Goal: Information Seeking & Learning: Learn about a topic

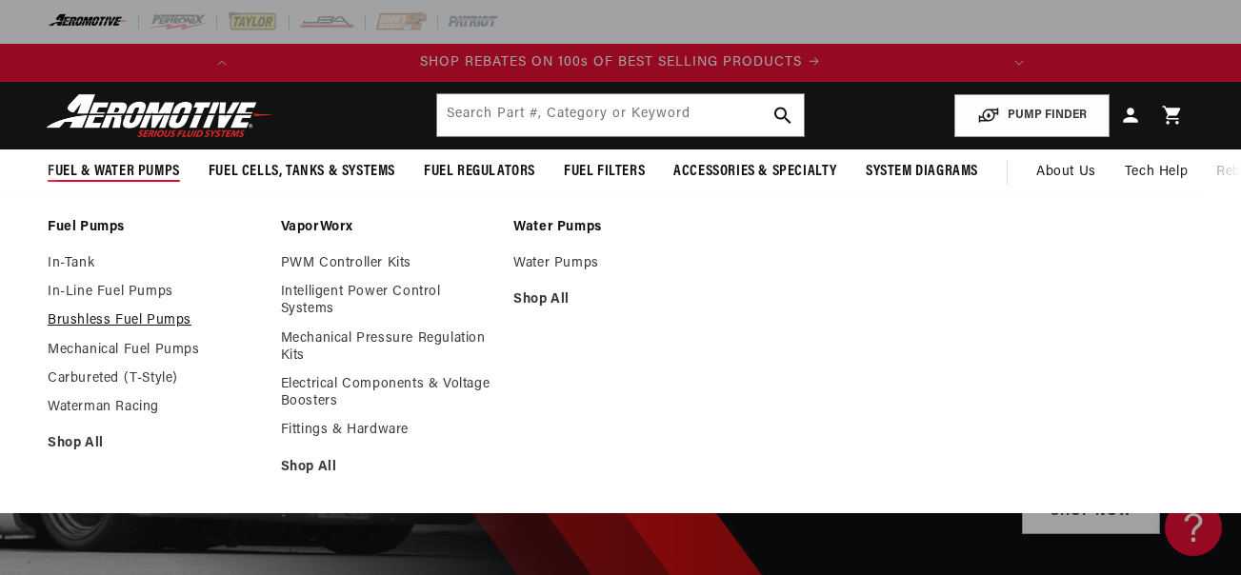
click at [108, 318] on link "Brushless Fuel Pumps" at bounding box center [155, 320] width 214 height 17
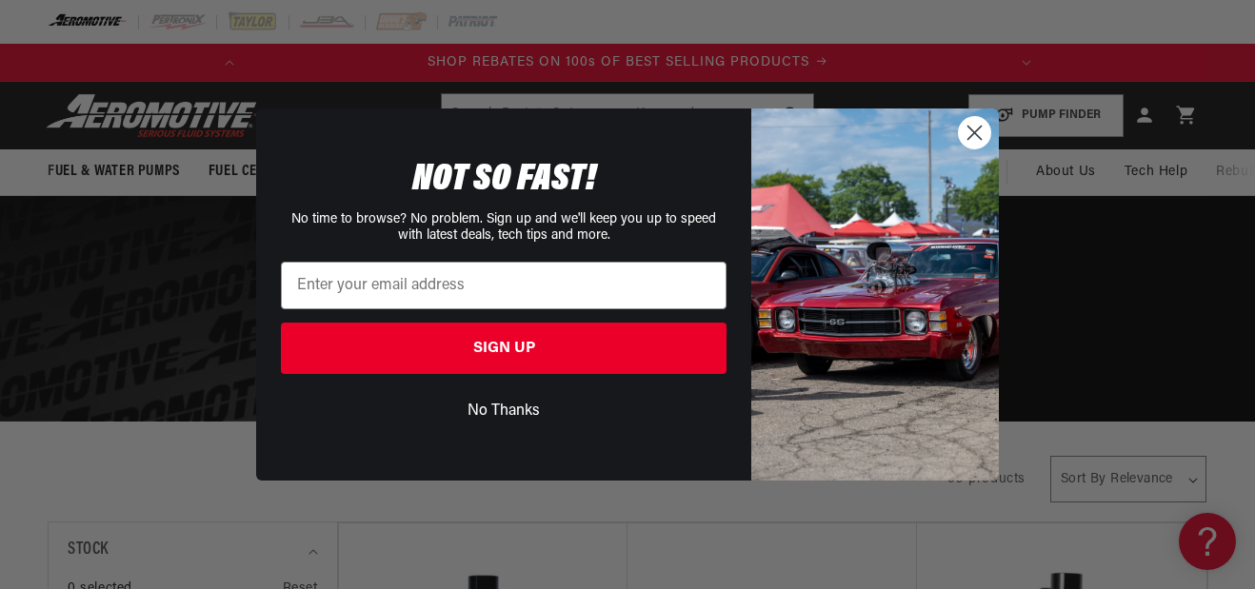
click at [980, 128] on icon "Close dialog" at bounding box center [974, 133] width 13 height 13
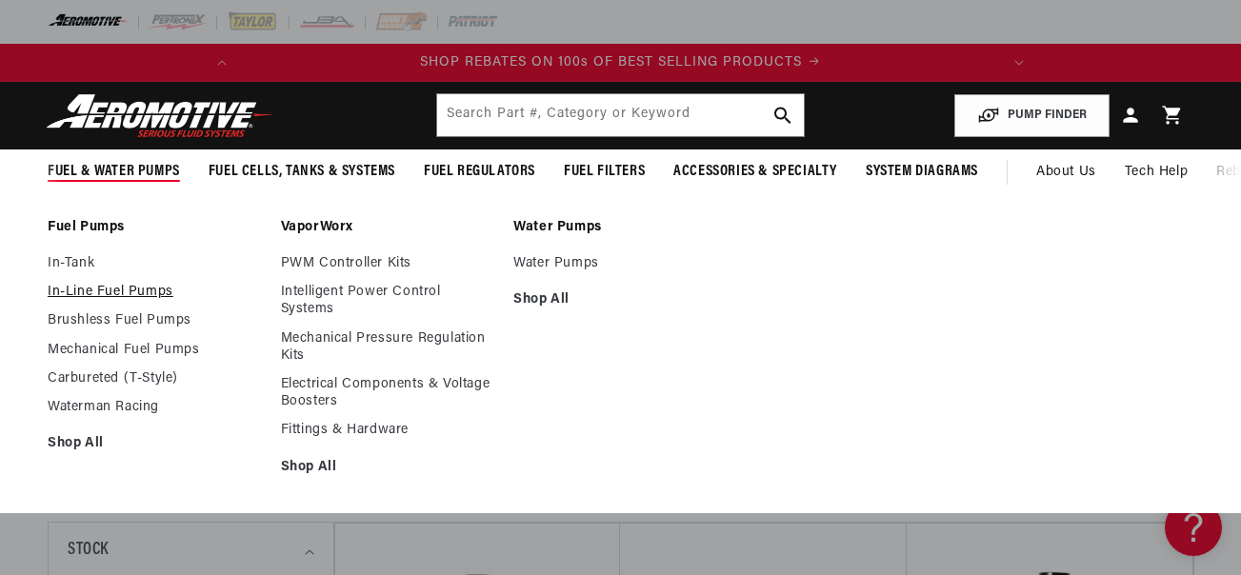
click at [126, 297] on link "In-Line Fuel Pumps" at bounding box center [155, 292] width 214 height 17
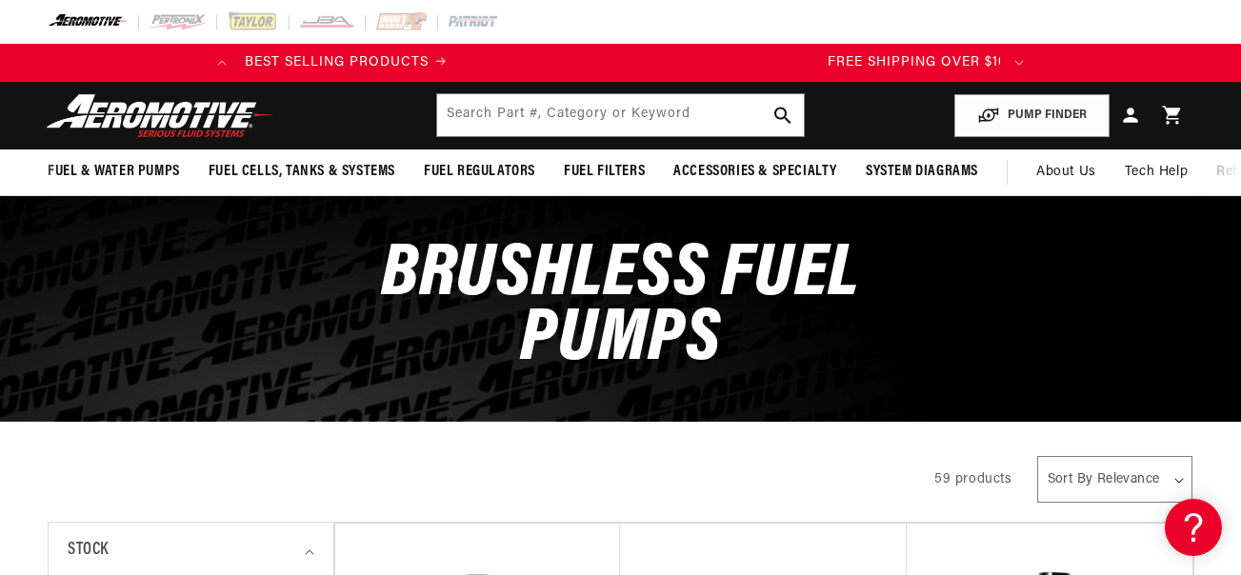
scroll to position [0, 753]
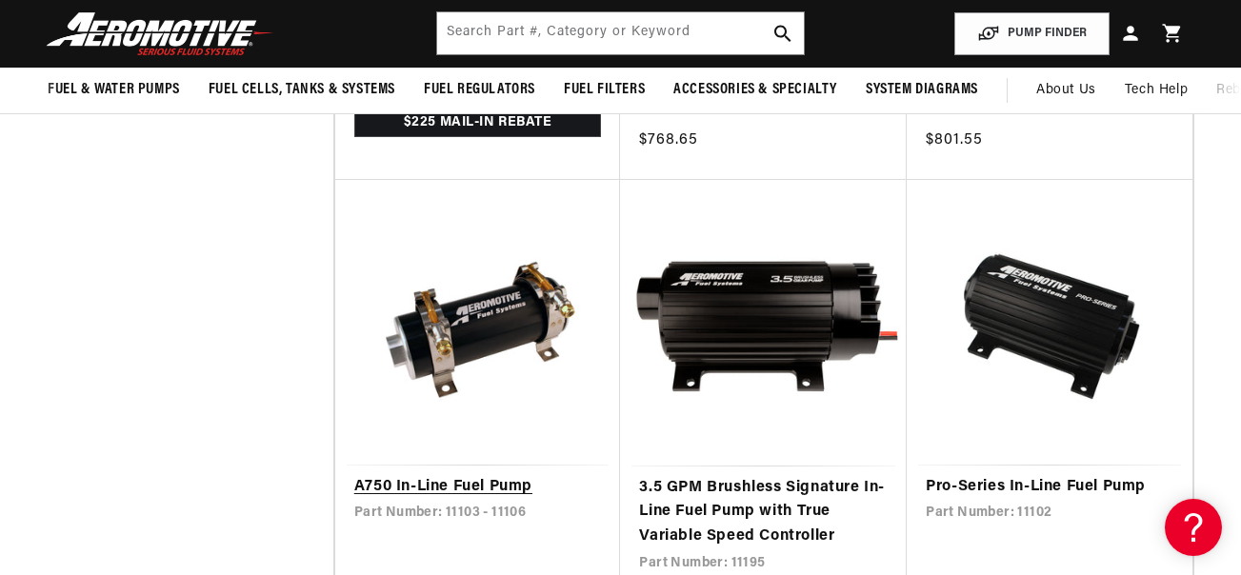
click at [487, 489] on link "A750 In-Line Fuel Pump" at bounding box center [478, 487] width 248 height 25
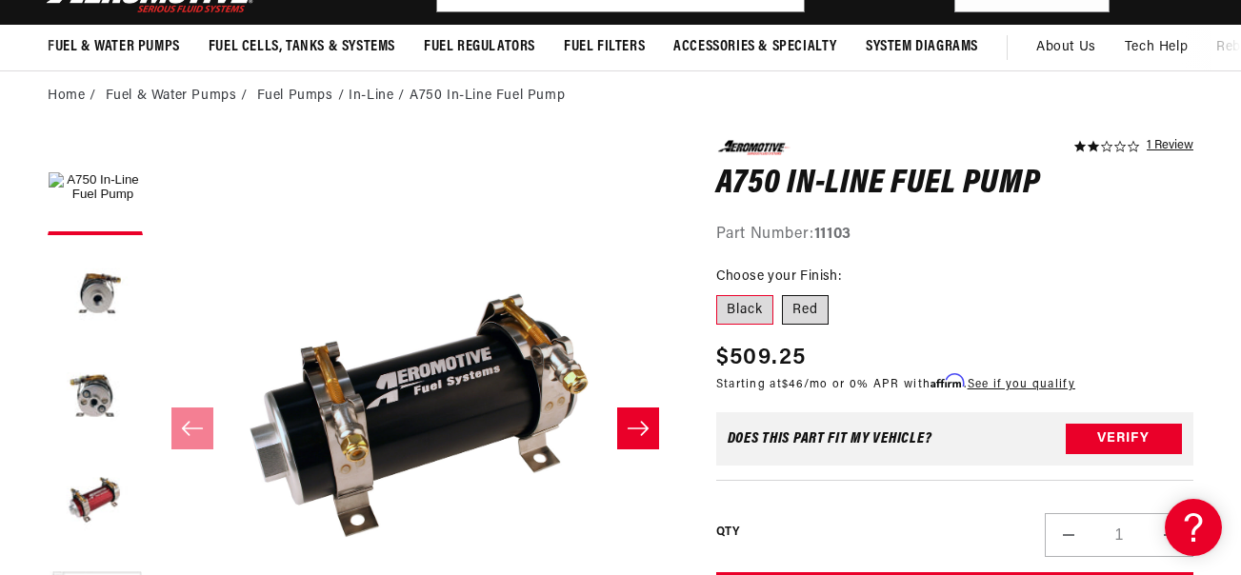
scroll to position [0, 753]
click at [804, 308] on label "Red" at bounding box center [805, 310] width 47 height 30
click at [784, 292] on input "Red" at bounding box center [783, 291] width 1 height 1
radio input "true"
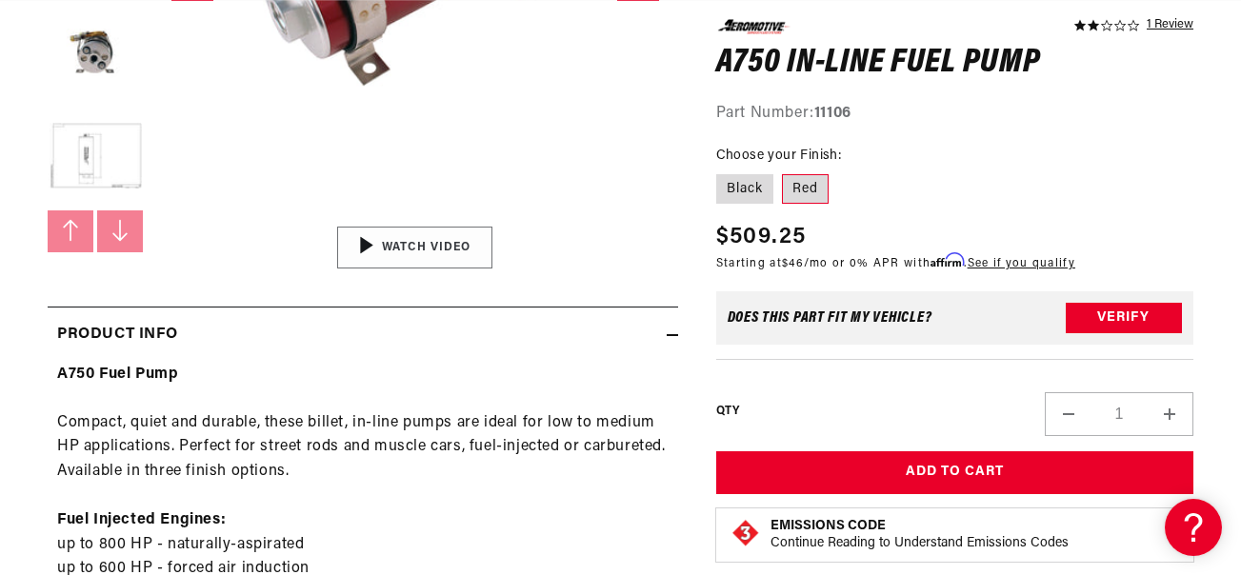
scroll to position [0, 753]
click at [379, 246] on div "01:14" at bounding box center [415, 248] width 288 height 162
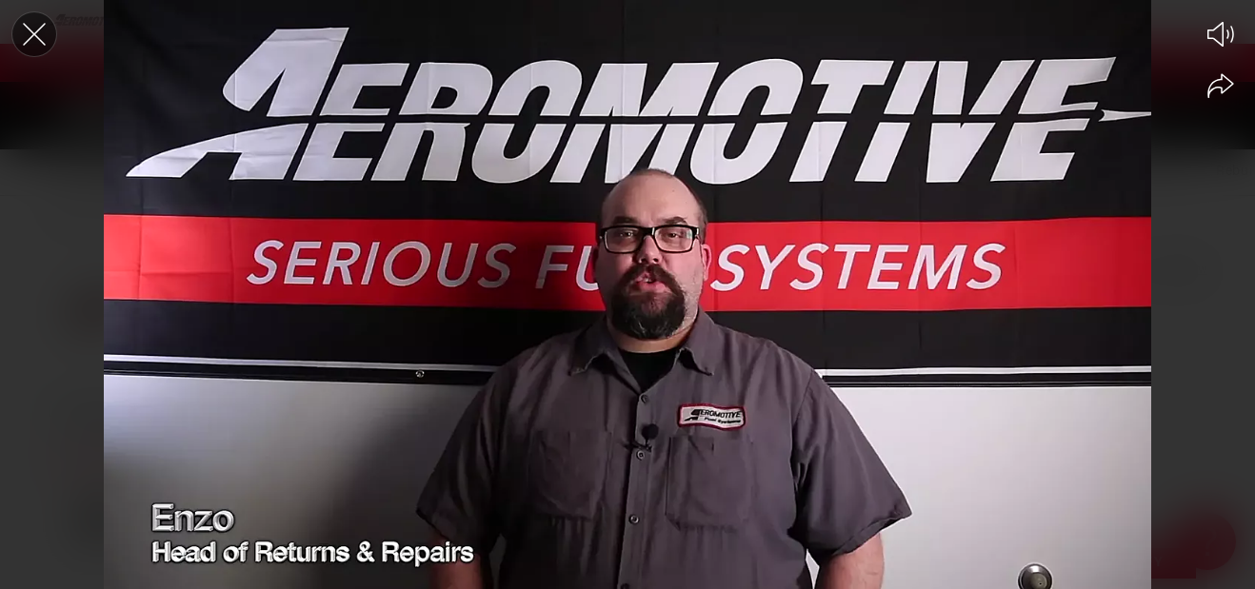
click at [22, 38] on icon "Close the video player" at bounding box center [34, 34] width 42 height 42
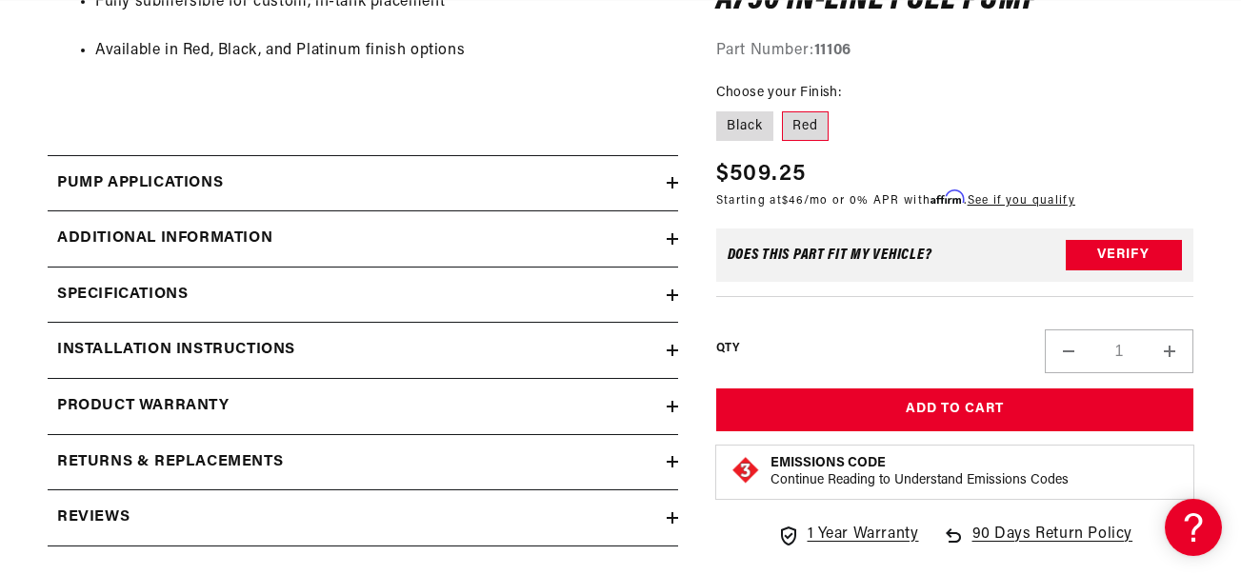
scroll to position [0, 96]
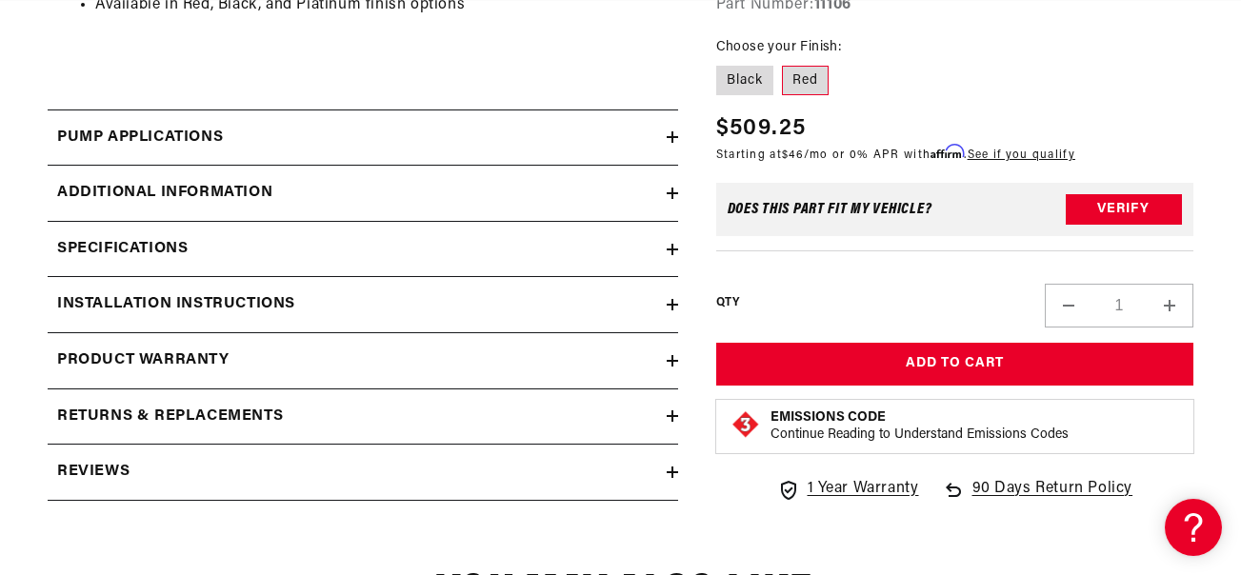
click at [674, 416] on icon at bounding box center [671, 416] width 11 height 0
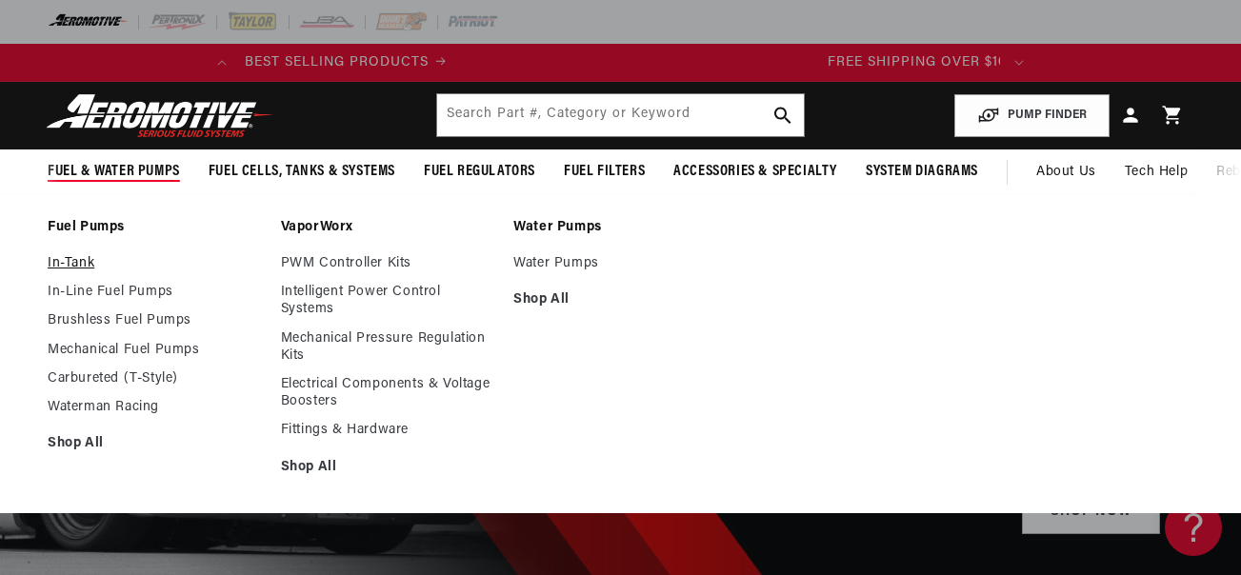
scroll to position [0, 753]
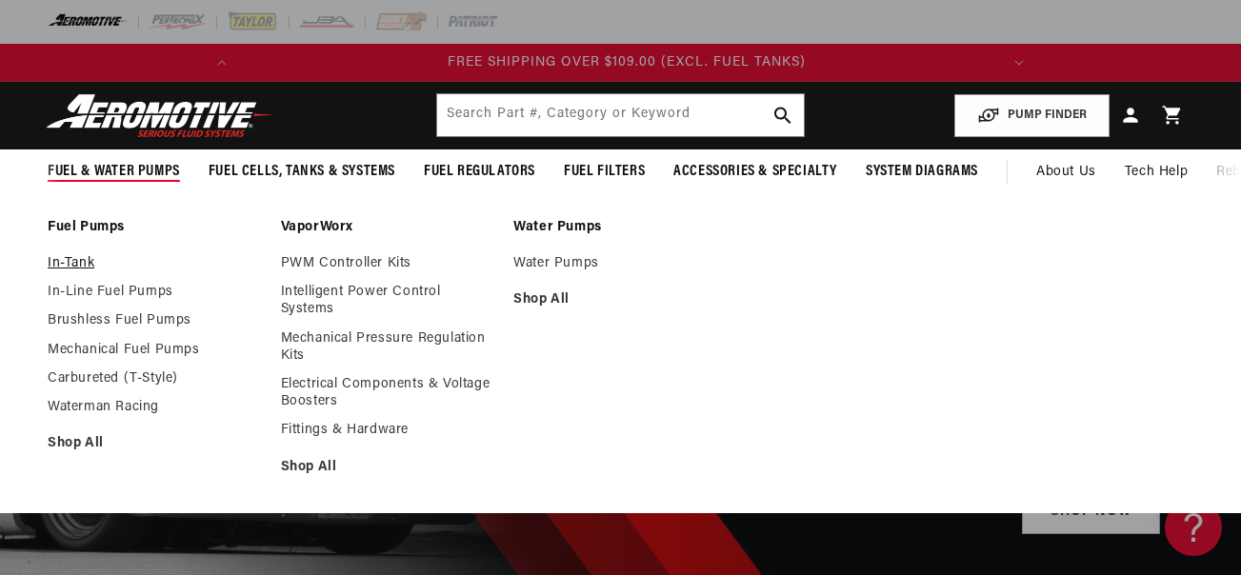
click at [89, 268] on link "In-Tank" at bounding box center [155, 263] width 214 height 17
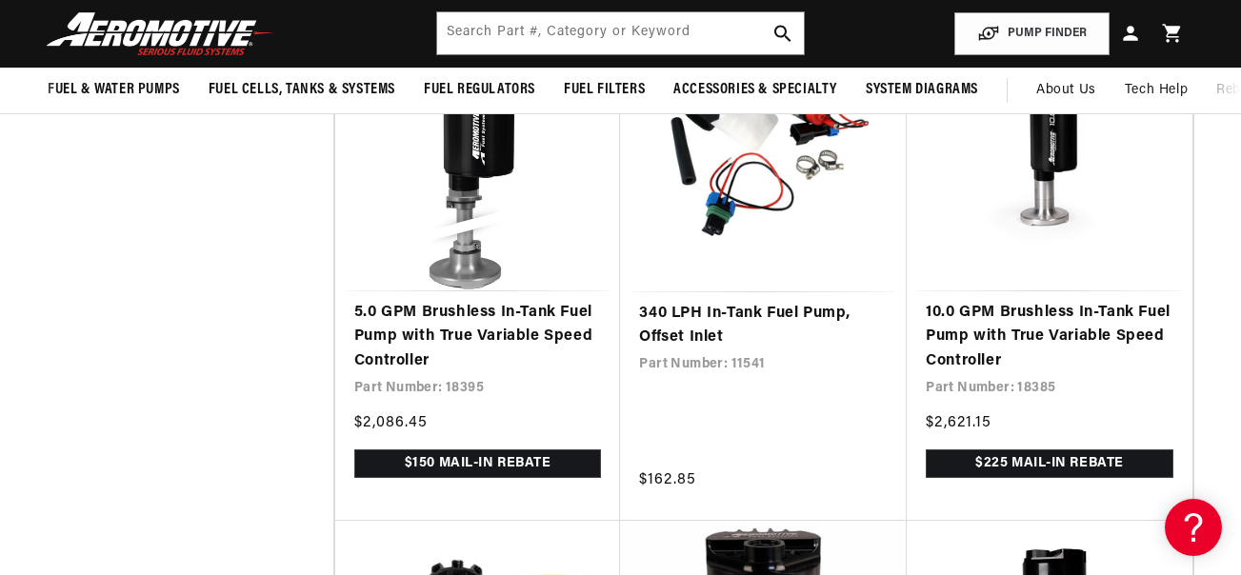
drag, startPoint x: 1239, startPoint y: 196, endPoint x: 1236, endPoint y: 162, distance: 34.4
drag, startPoint x: 1236, startPoint y: 162, endPoint x: 1205, endPoint y: 131, distance: 43.1
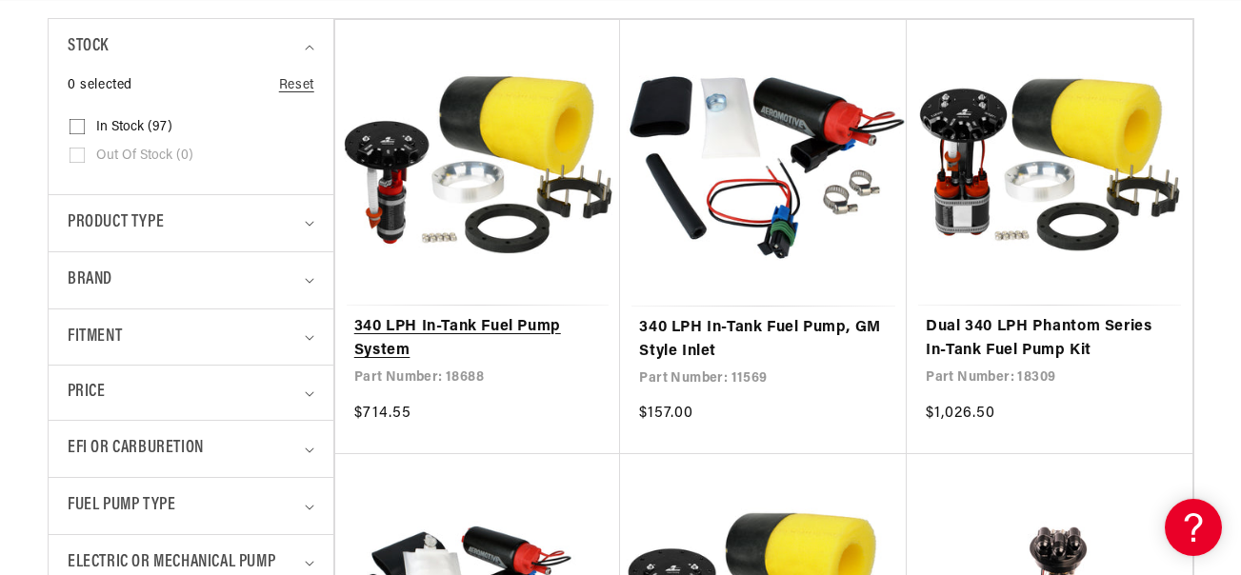
click at [414, 331] on link "340 LPH In-Tank Fuel Pump System" at bounding box center [478, 339] width 248 height 49
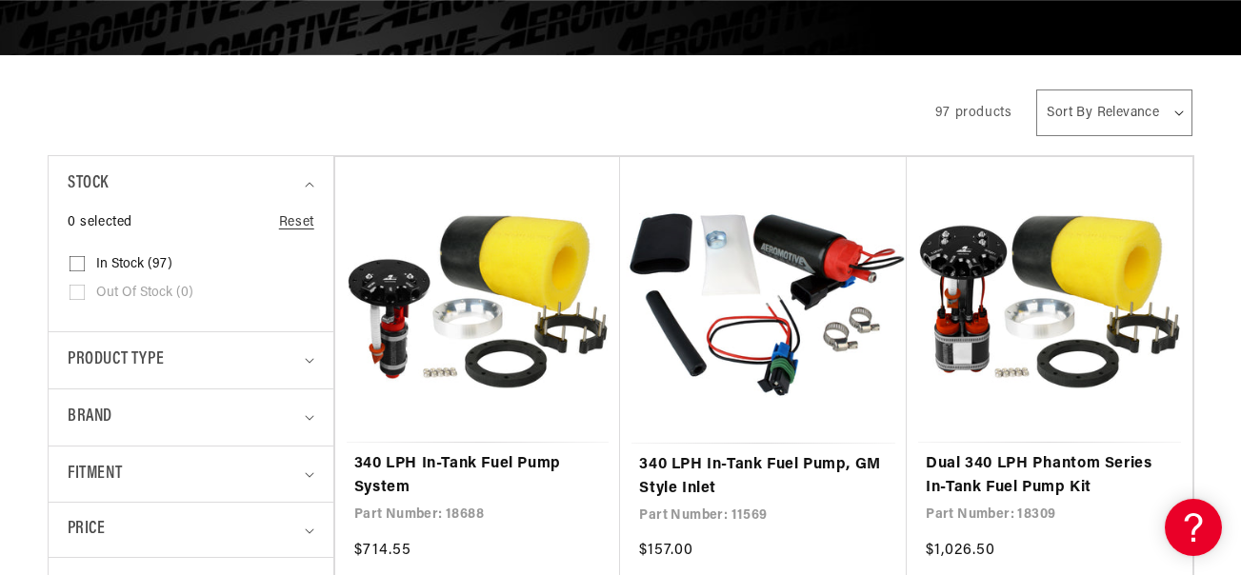
scroll to position [424, 0]
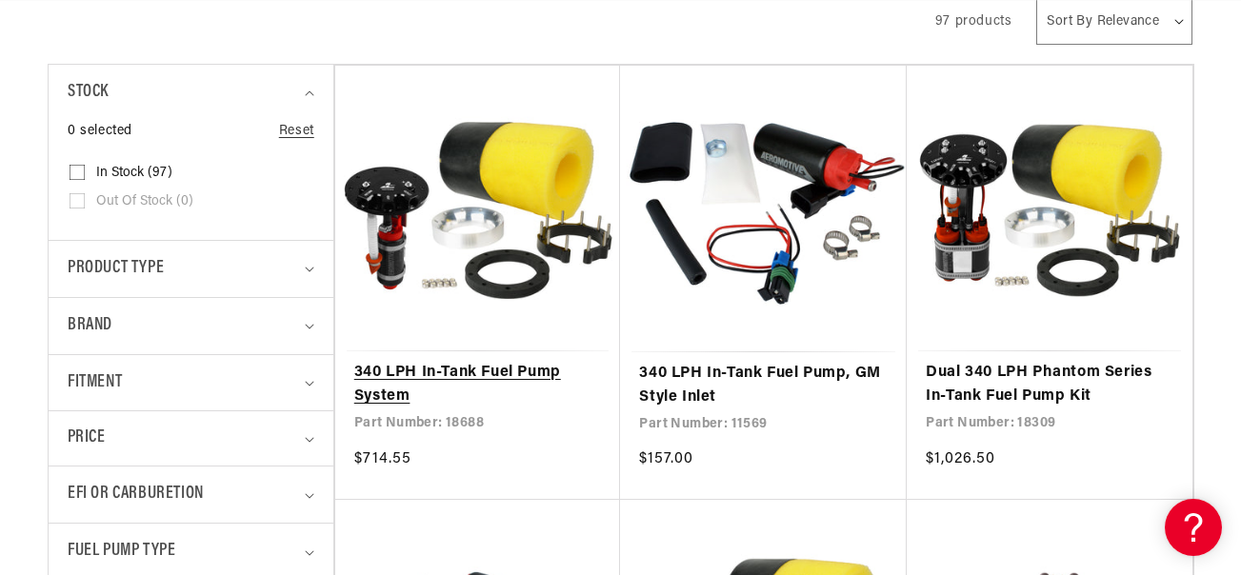
click at [469, 376] on link "340 LPH In-Tank Fuel Pump System" at bounding box center [478, 385] width 248 height 49
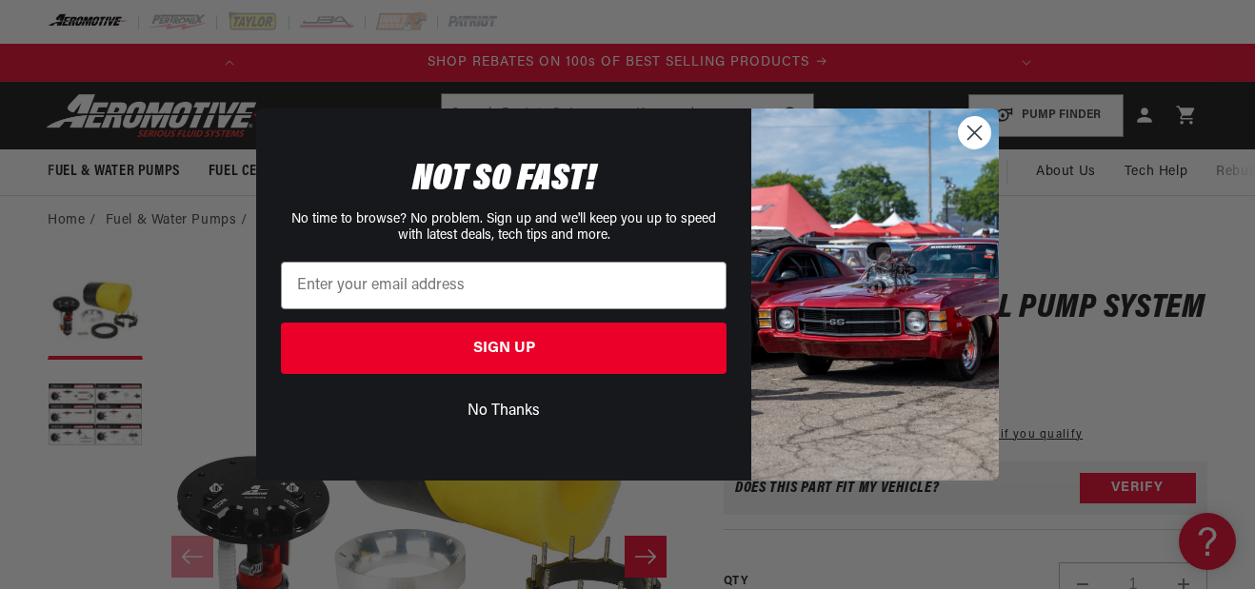
click at [967, 129] on circle "Close dialog" at bounding box center [974, 132] width 31 height 31
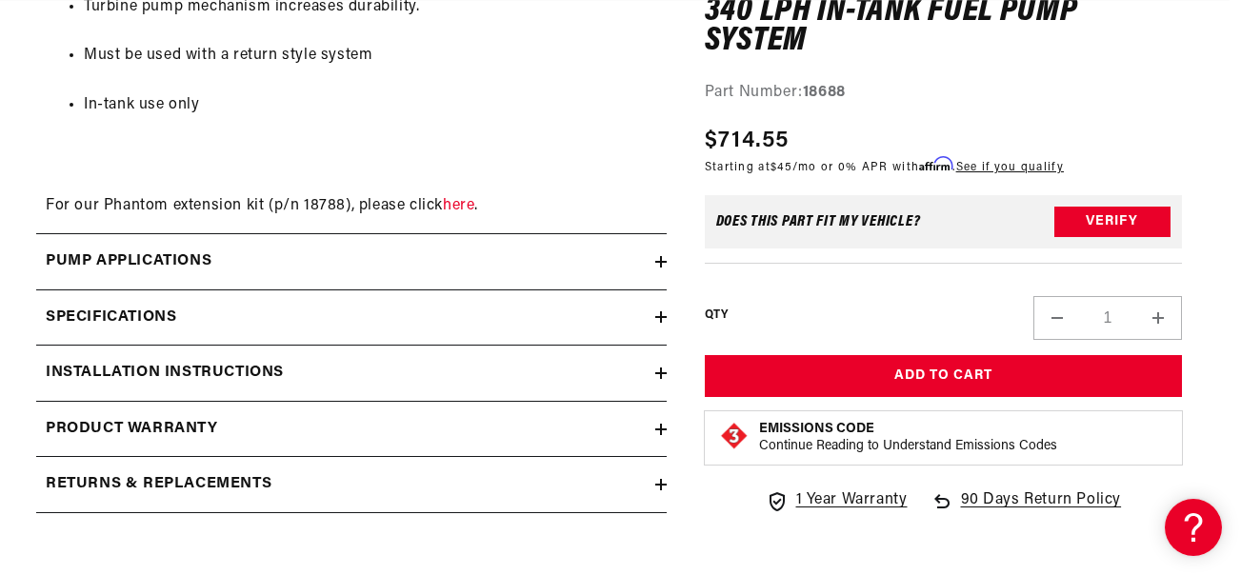
scroll to position [2175, 11]
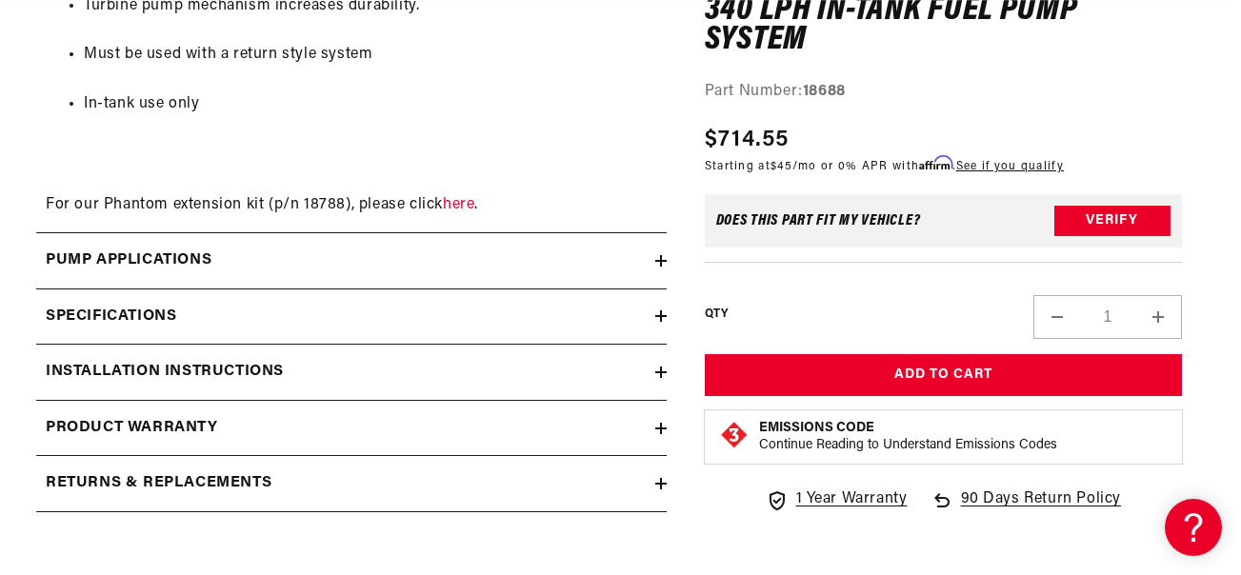
click at [660, 372] on icon at bounding box center [660, 372] width 11 height 0
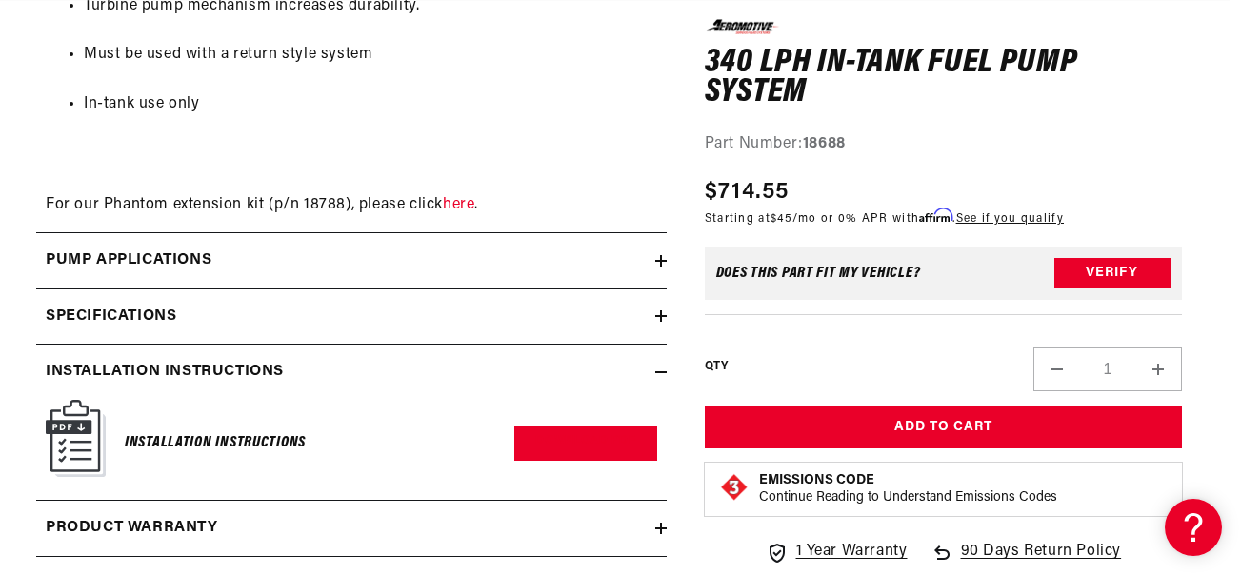
scroll to position [0, 0]
click at [73, 445] on img at bounding box center [76, 438] width 60 height 77
click at [563, 444] on link "Download PDF" at bounding box center [585, 443] width 142 height 35
click at [663, 313] on icon at bounding box center [660, 315] width 11 height 11
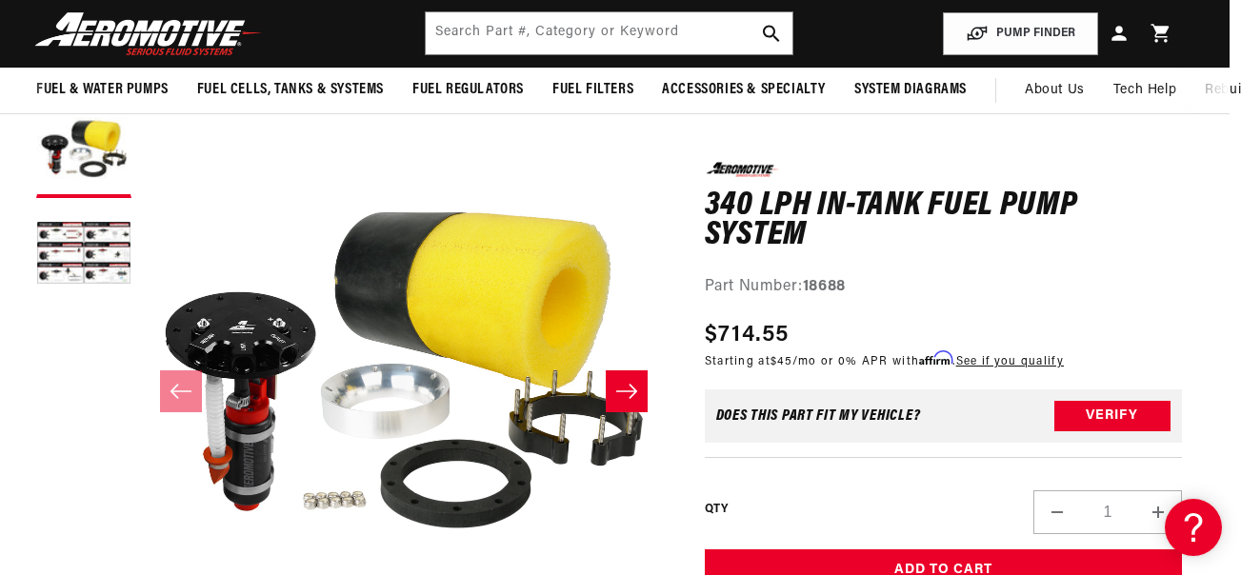
scroll to position [0, 753]
click at [72, 263] on button "Load image 2 in gallery view" at bounding box center [83, 255] width 95 height 95
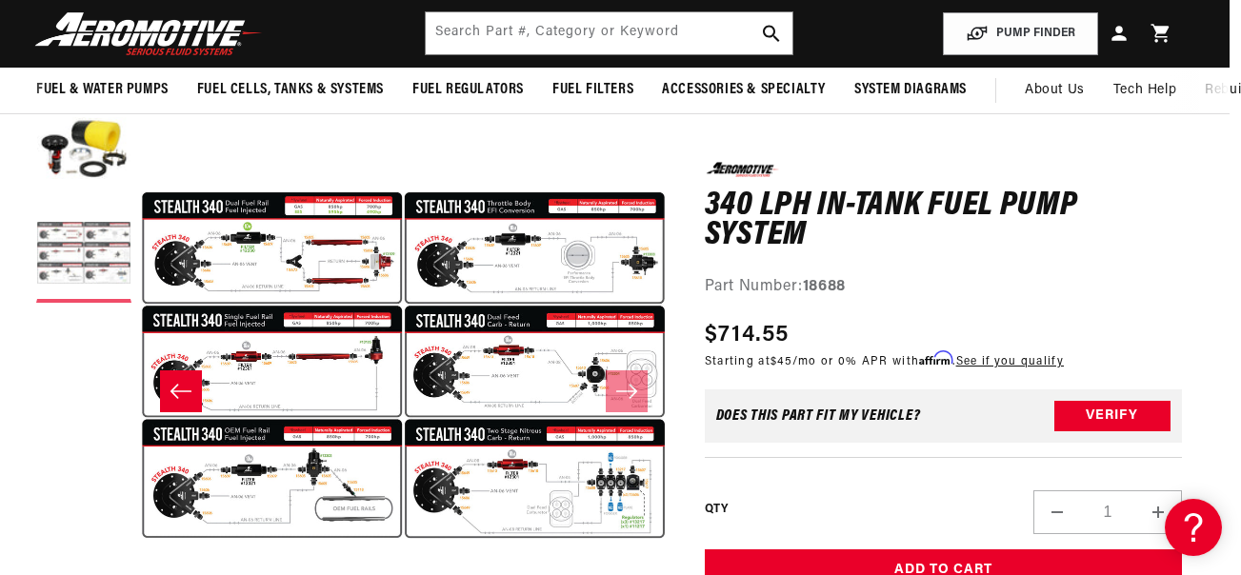
click at [72, 263] on button "Load image 2 in gallery view" at bounding box center [83, 255] width 95 height 95
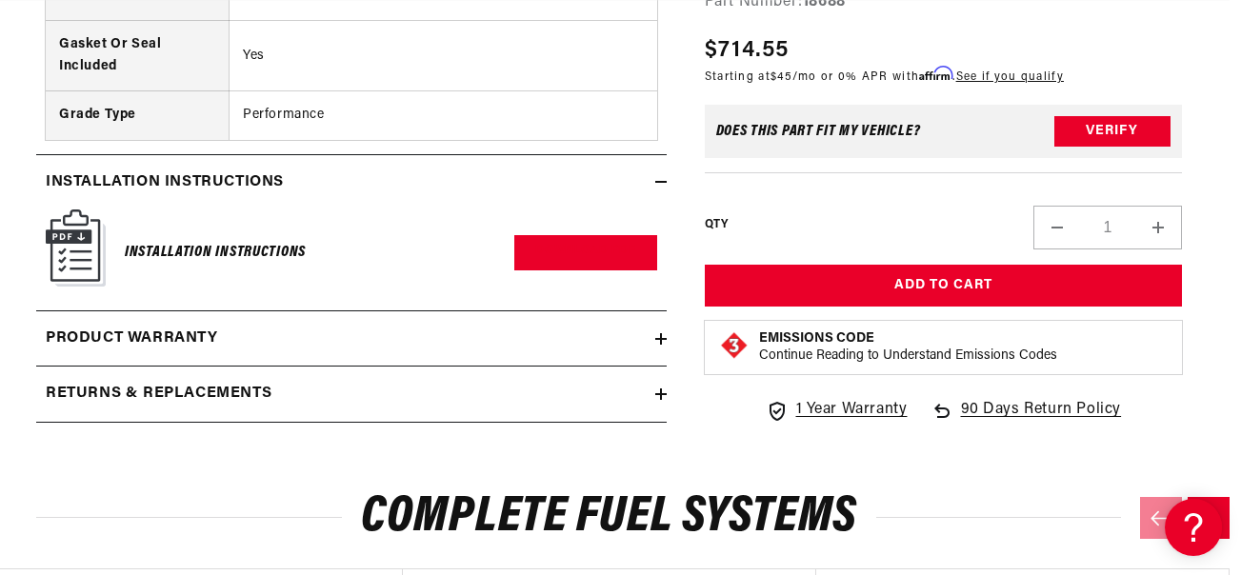
click at [659, 182] on icon at bounding box center [660, 182] width 11 height 0
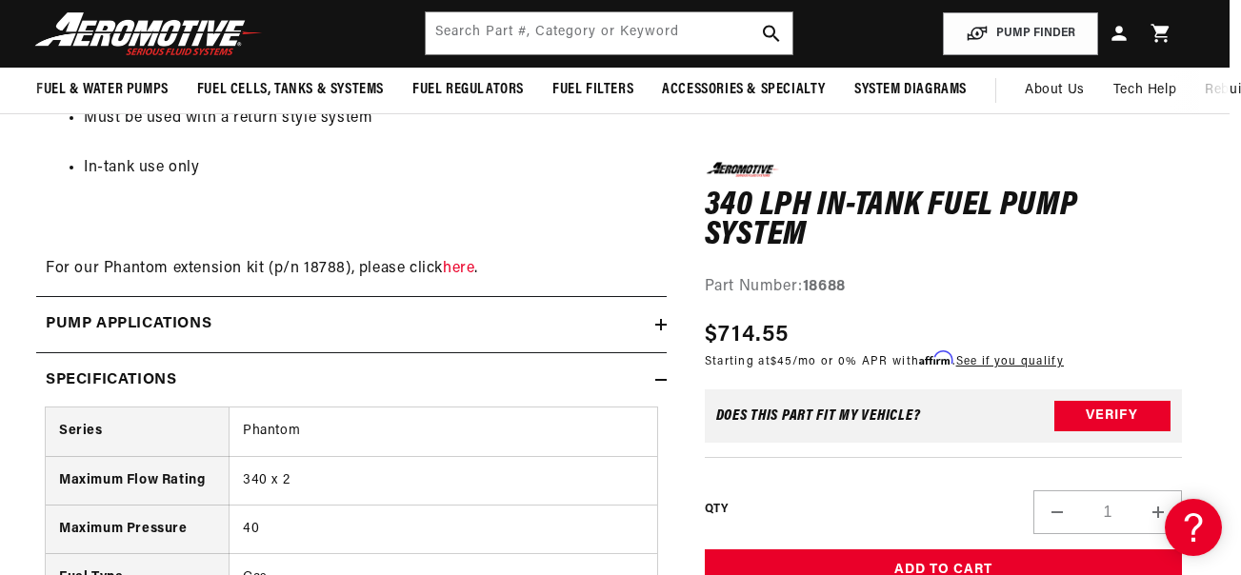
scroll to position [0, 705]
